Goal: Information Seeking & Learning: Learn about a topic

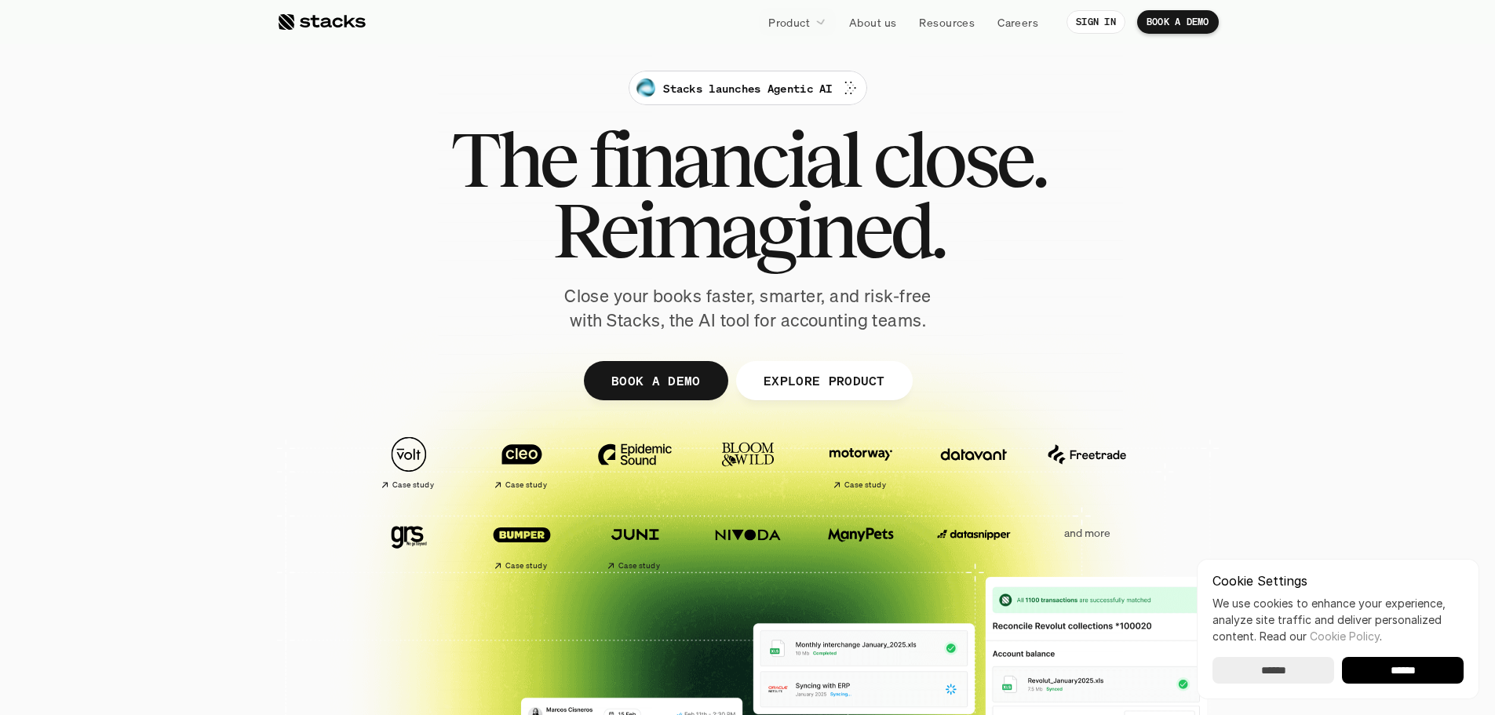
click at [318, 209] on div "Stacks launches Agentic AI The financial close. Reimagined. Close your books fa…" at bounding box center [747, 202] width 879 height 262
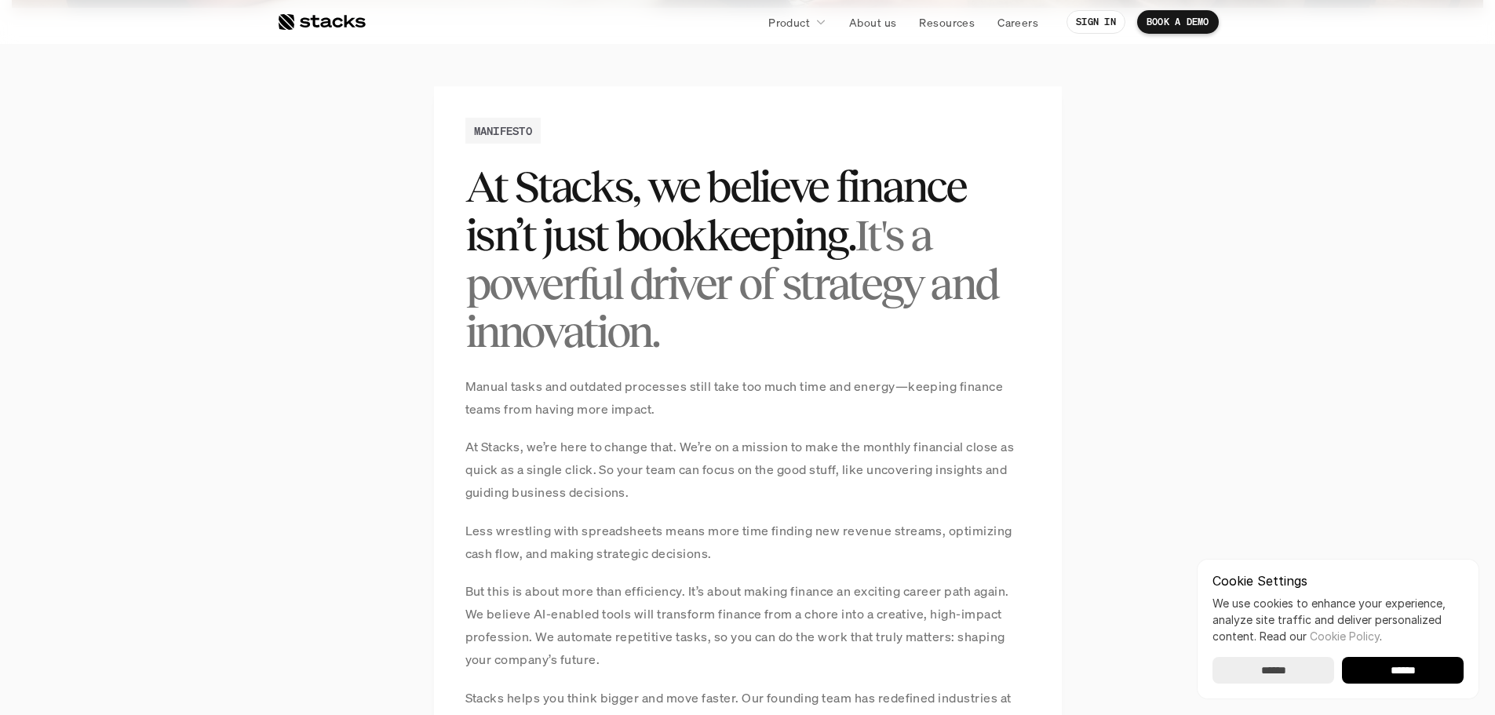
scroll to position [1098, 0]
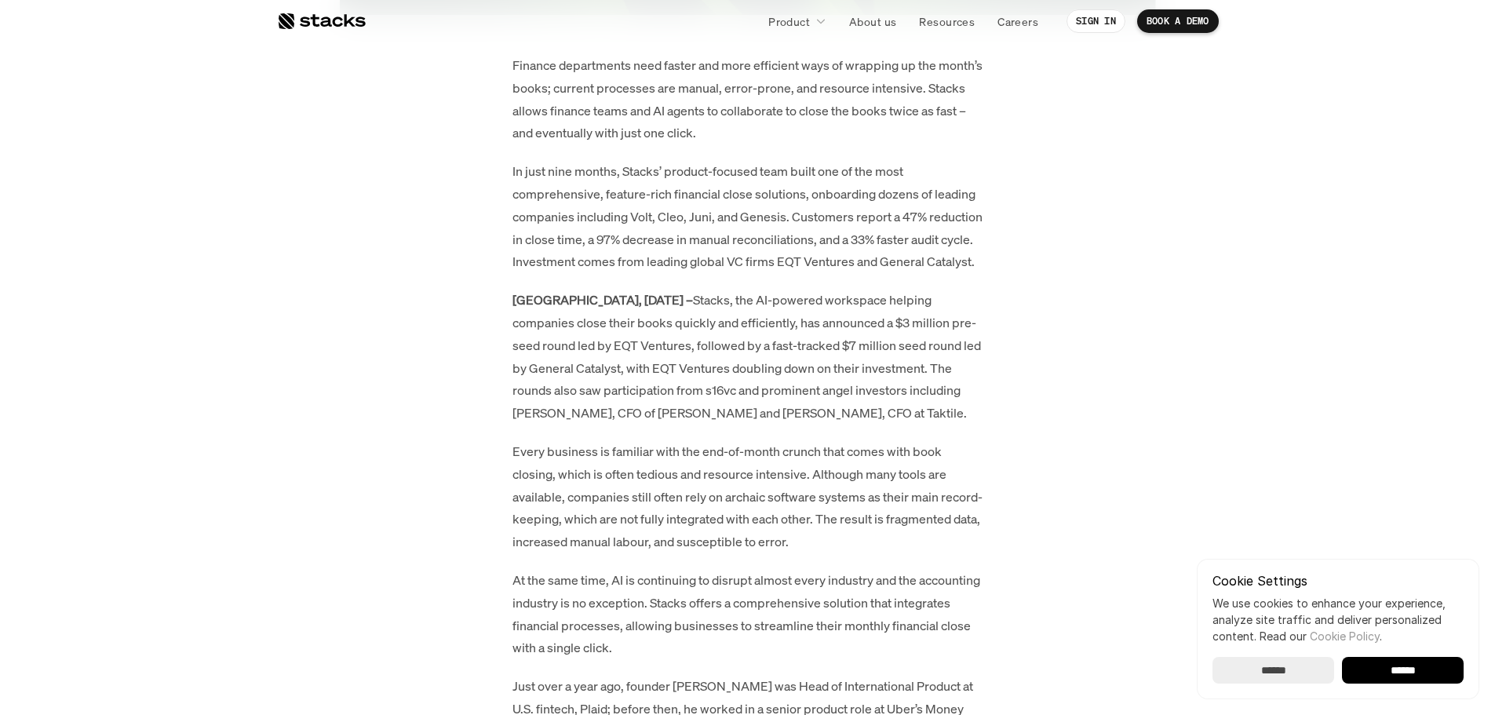
scroll to position [941, 0]
